Goal: Task Accomplishment & Management: Manage account settings

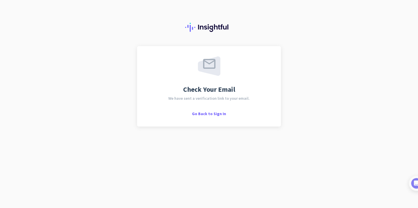
click at [211, 100] on span "We have sent a verification link to your email." at bounding box center [208, 98] width 81 height 4
click at [220, 114] on span "Go Back to Sign In" at bounding box center [209, 113] width 34 height 5
click at [414, 183] on img at bounding box center [410, 183] width 11 height 11
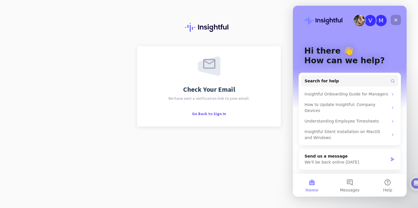
click at [395, 20] on icon "Close" at bounding box center [396, 20] width 5 height 5
